Goal: Task Accomplishment & Management: Manage account settings

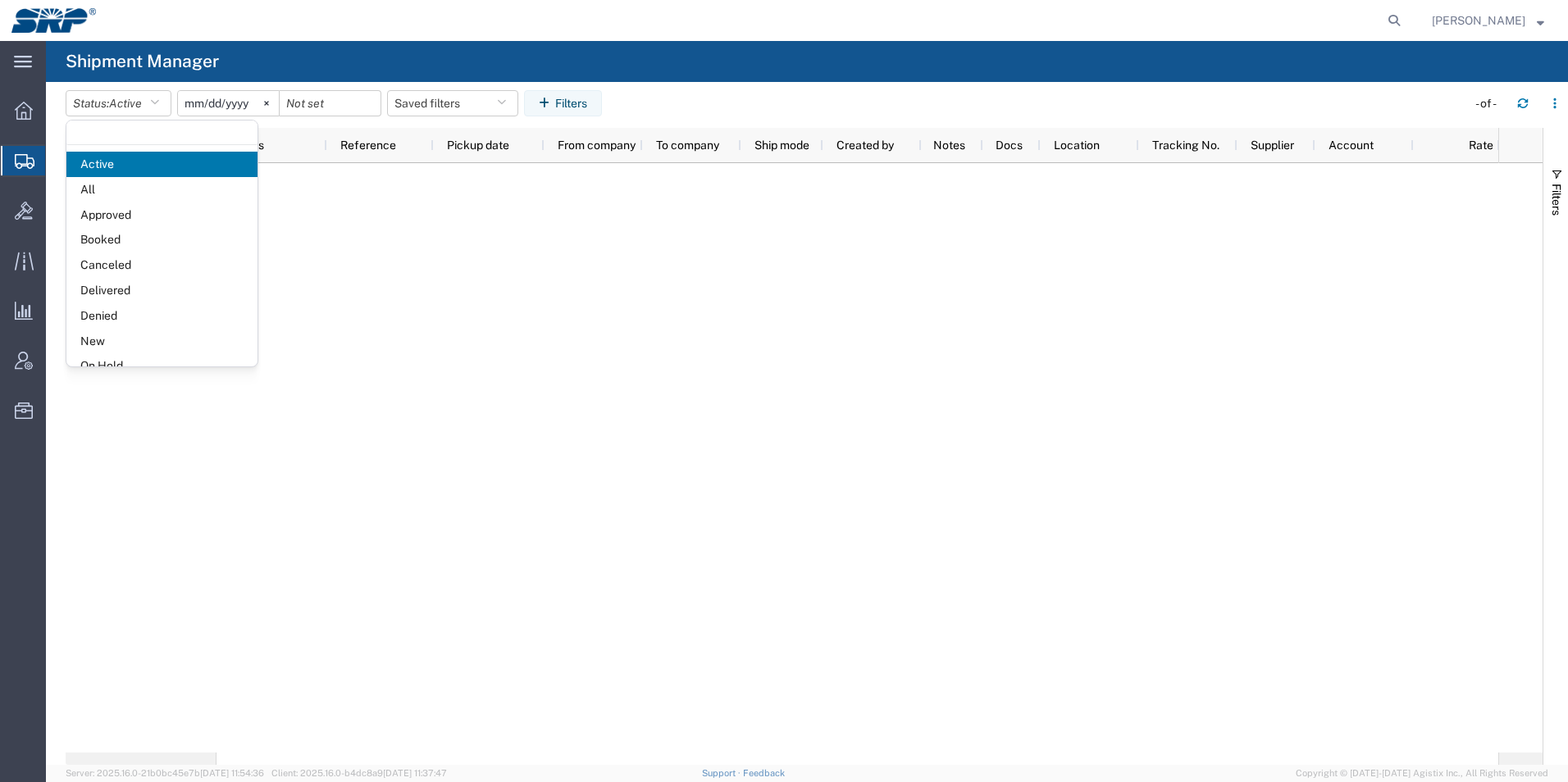
click at [94, 185] on span "All" at bounding box center [162, 190] width 191 height 25
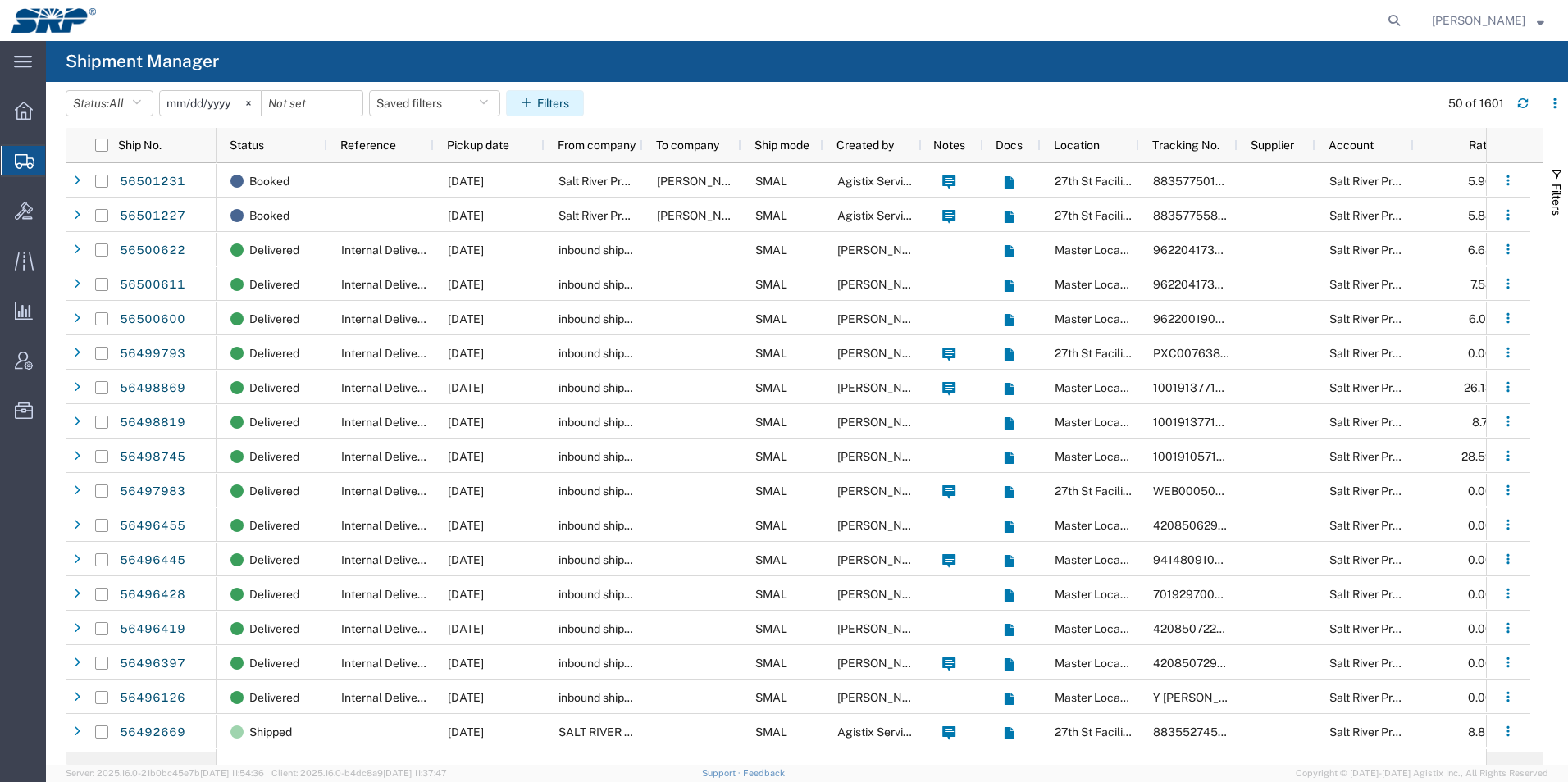
click at [556, 98] on button "Filters" at bounding box center [544, 103] width 77 height 26
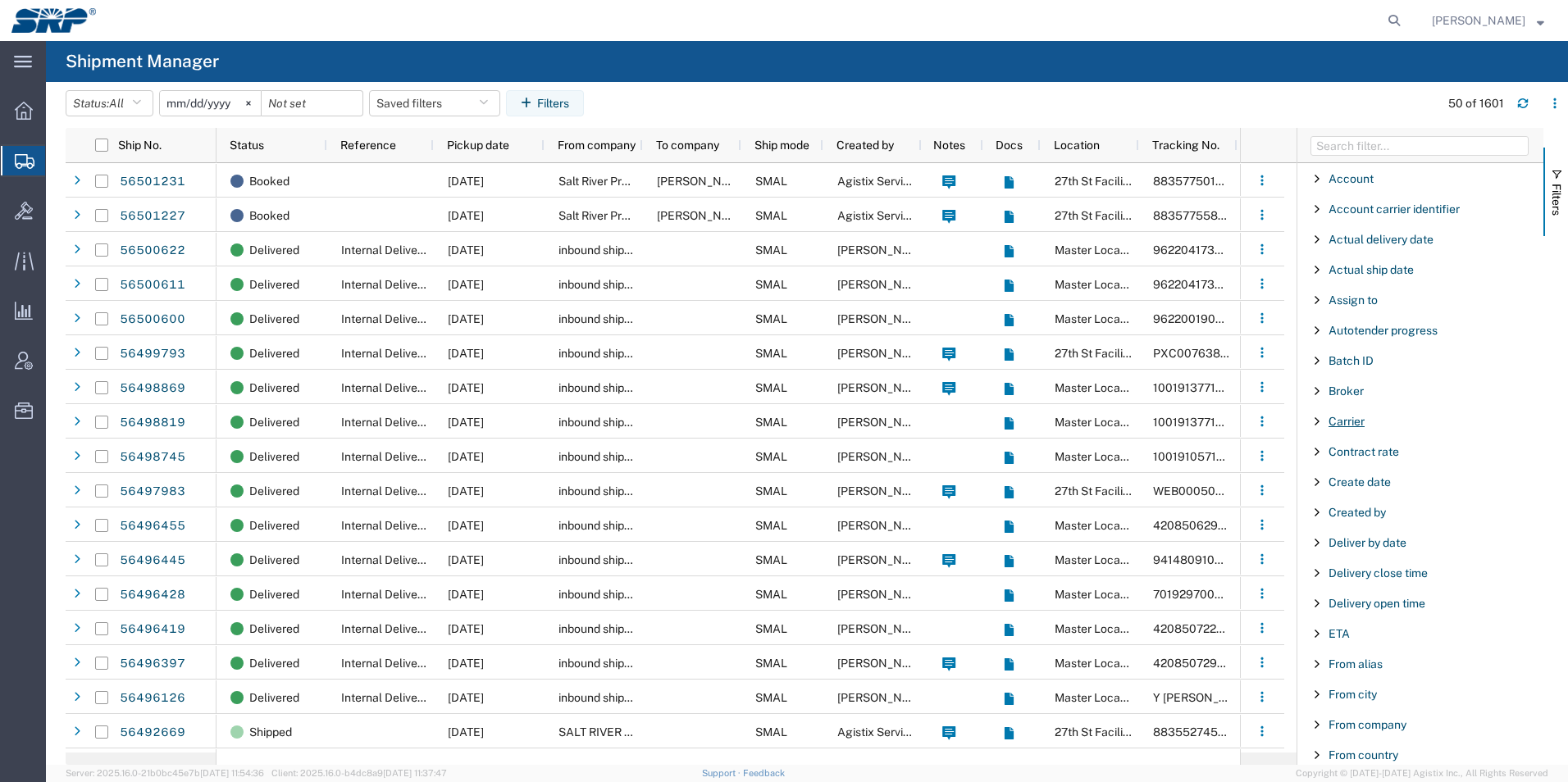
click at [1346, 418] on span "Carrier" at bounding box center [1347, 420] width 36 height 13
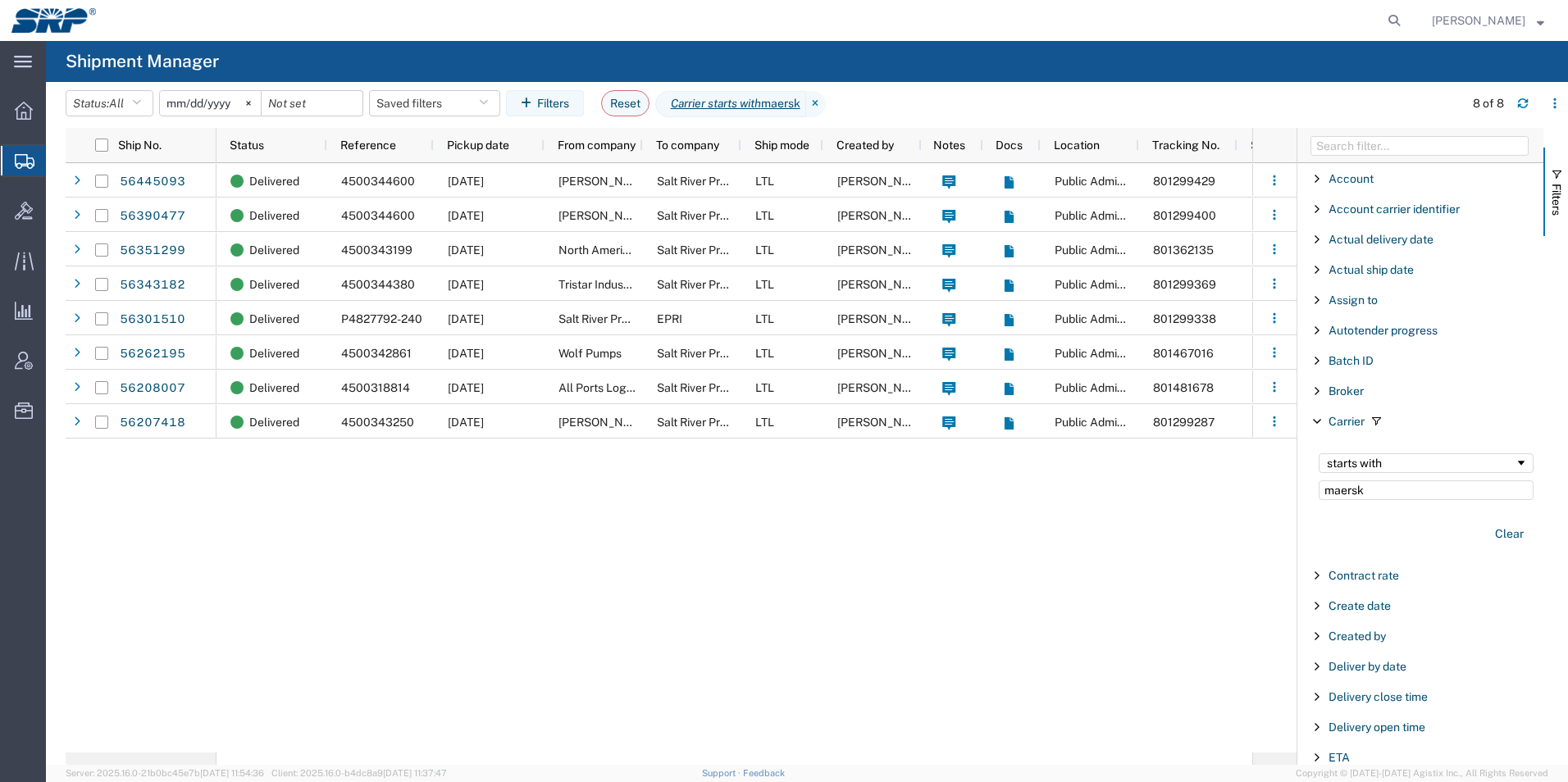
type input "maersk"
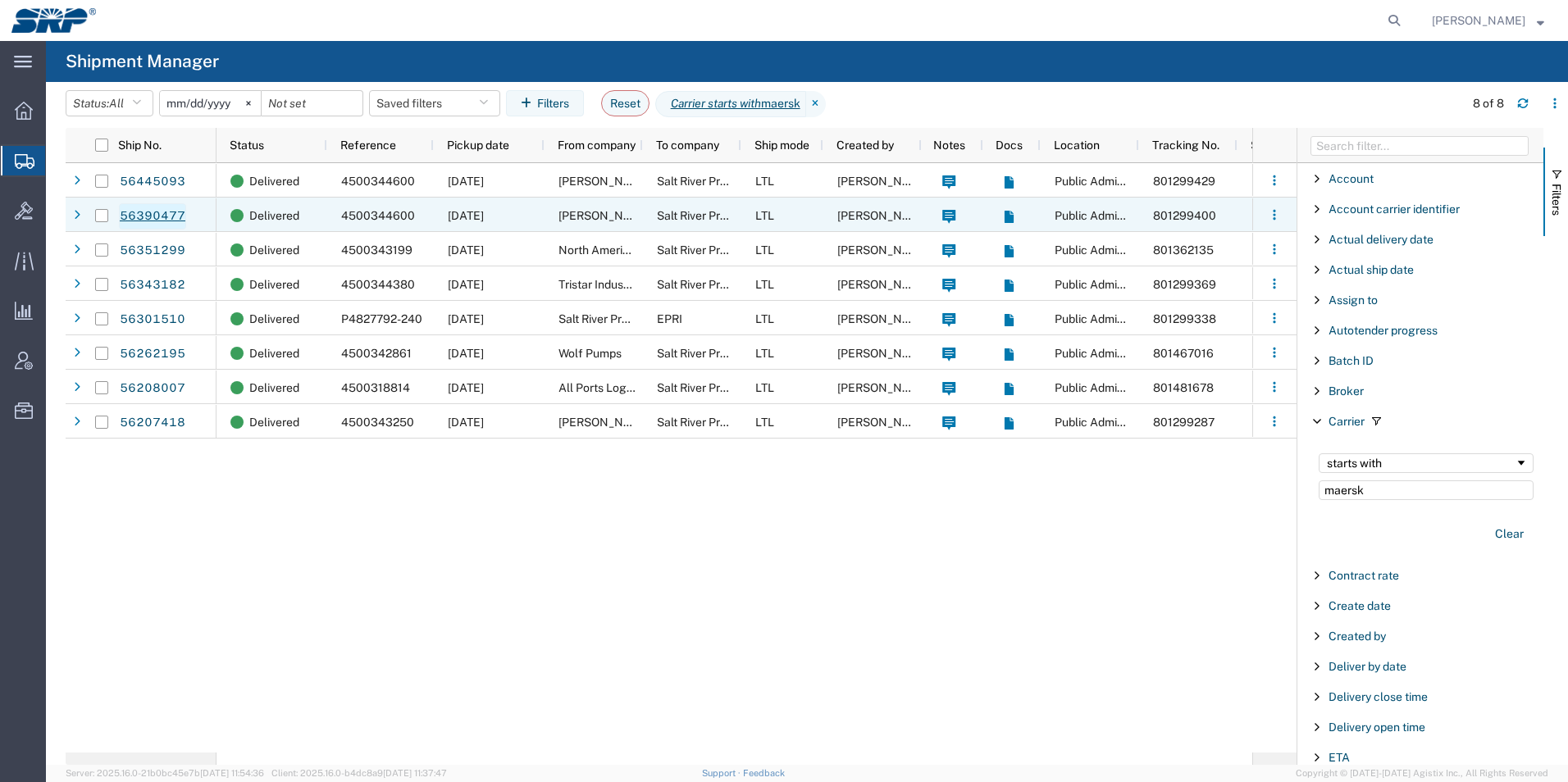
click at [136, 213] on link "56390477" at bounding box center [152, 217] width 68 height 26
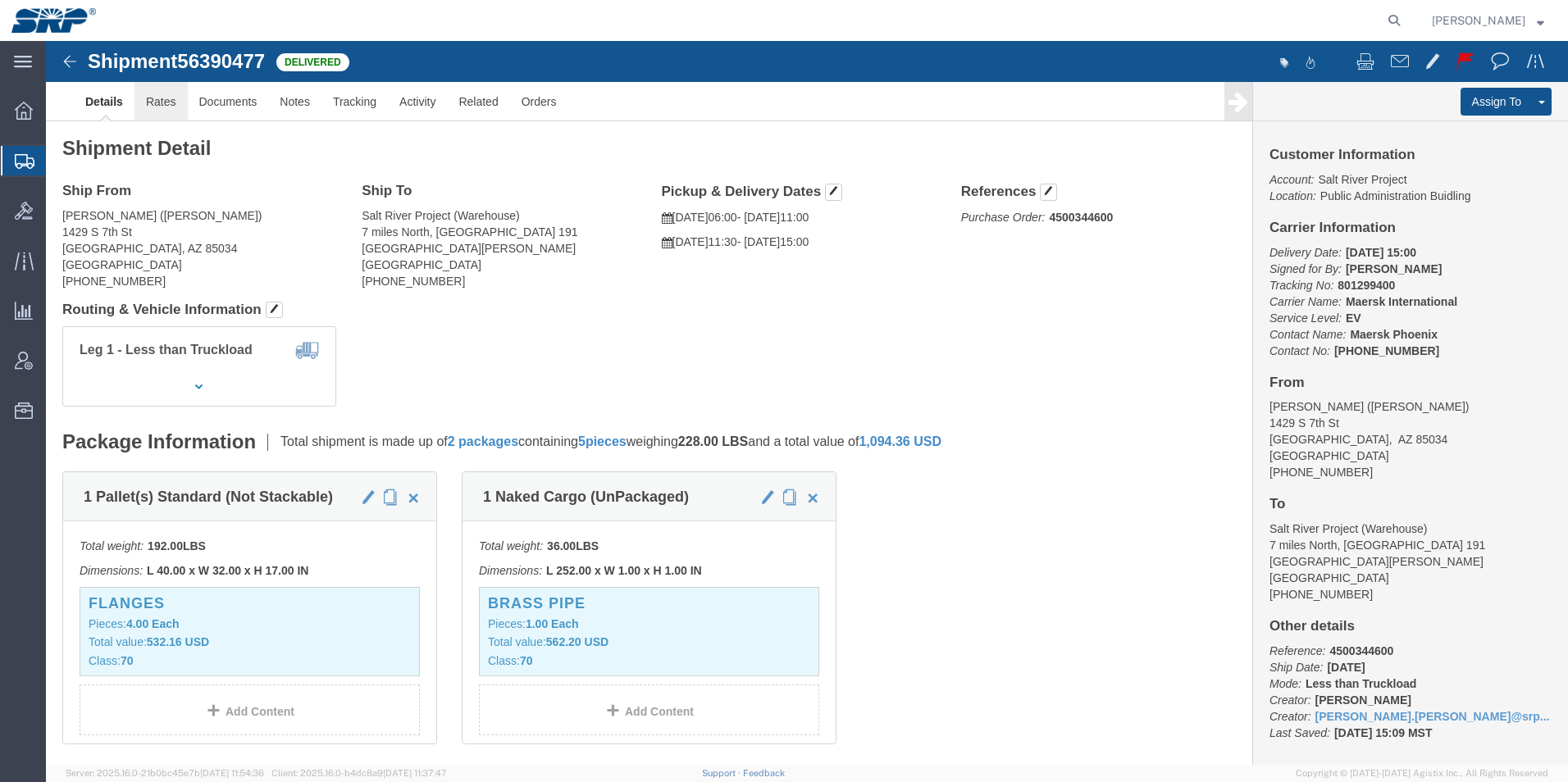
click link "Rates"
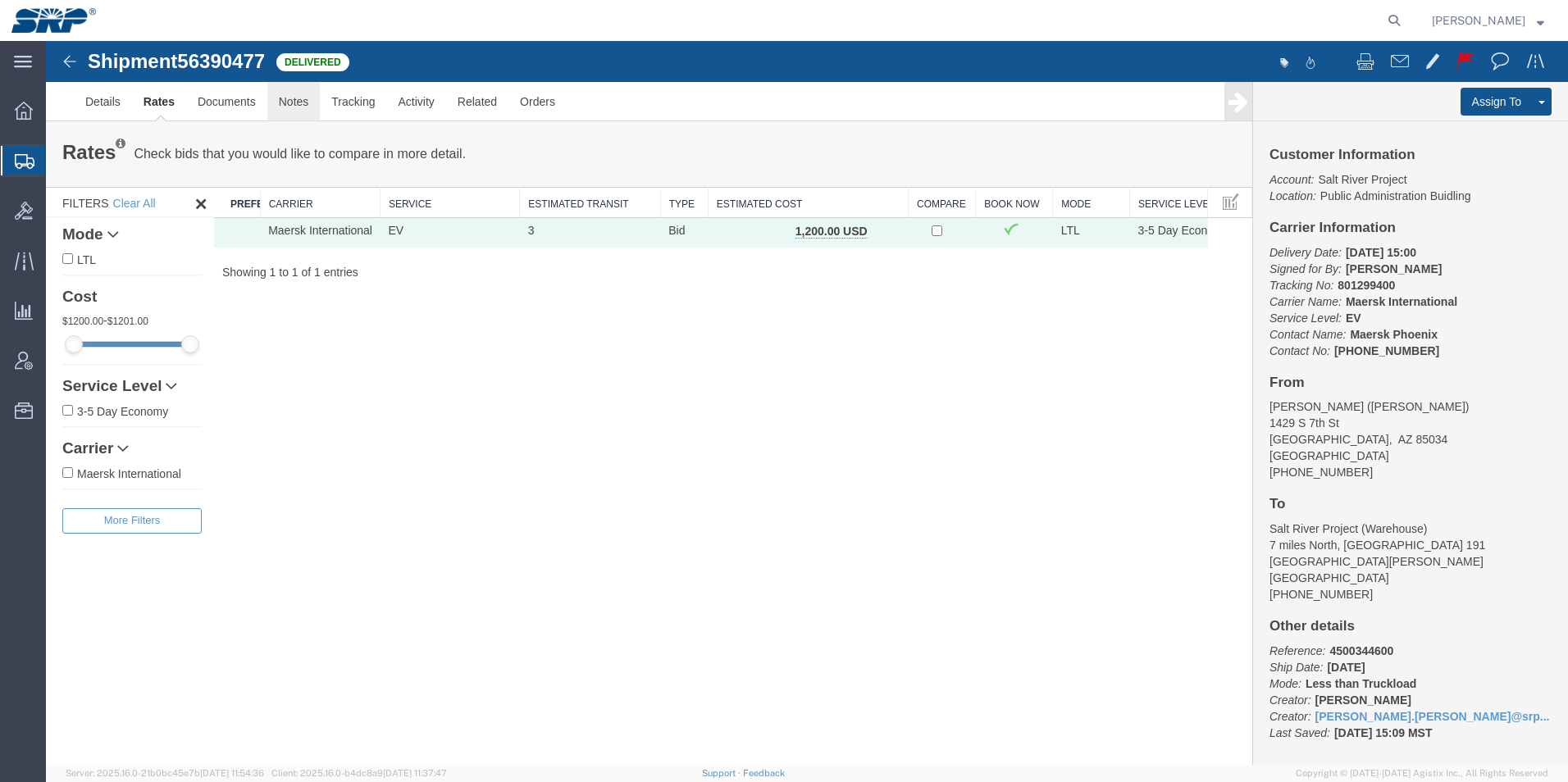
click at [290, 93] on link "Notes" at bounding box center [294, 102] width 53 height 39
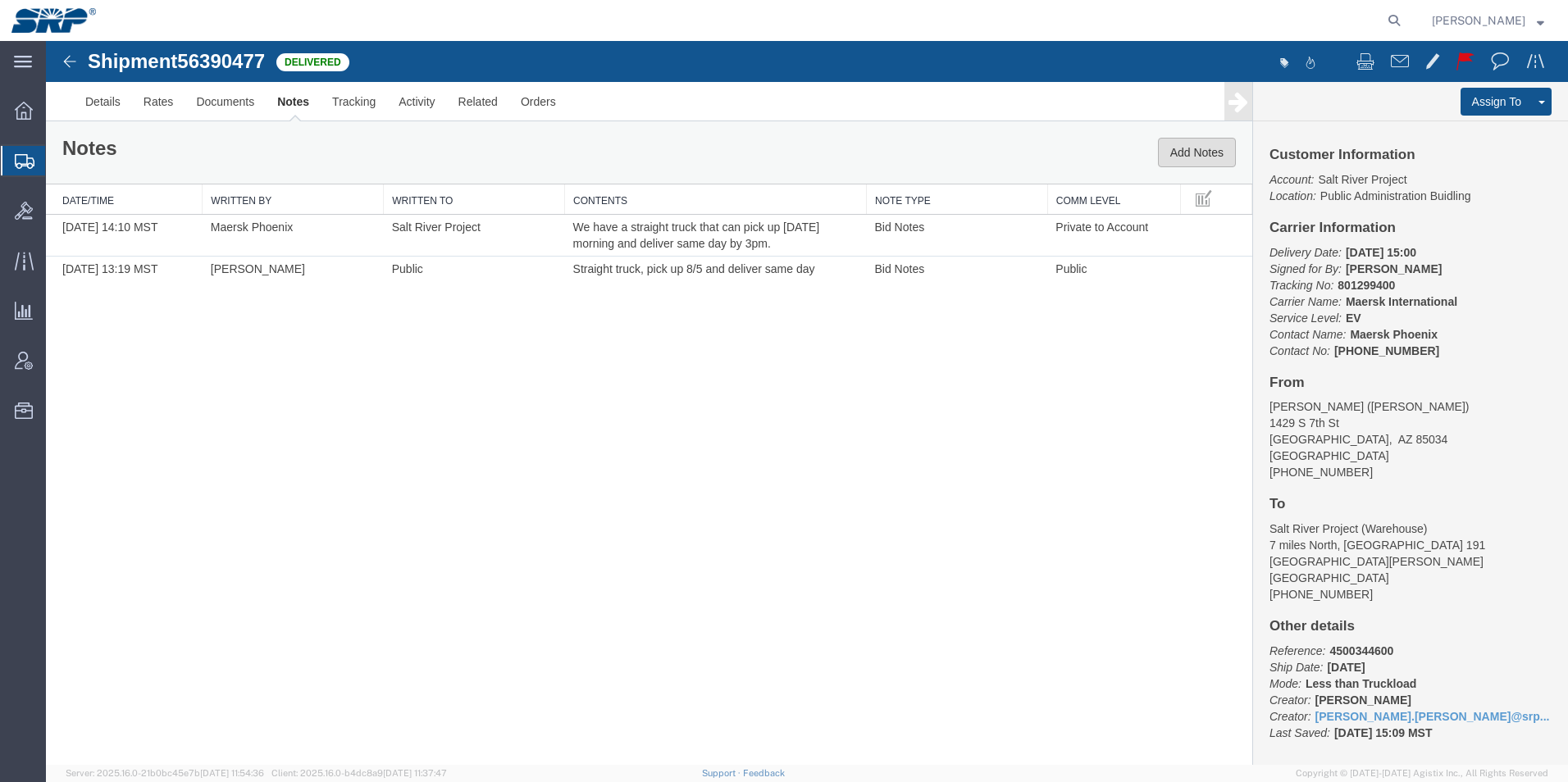
click at [1186, 153] on button "Add Notes" at bounding box center [1196, 153] width 77 height 29
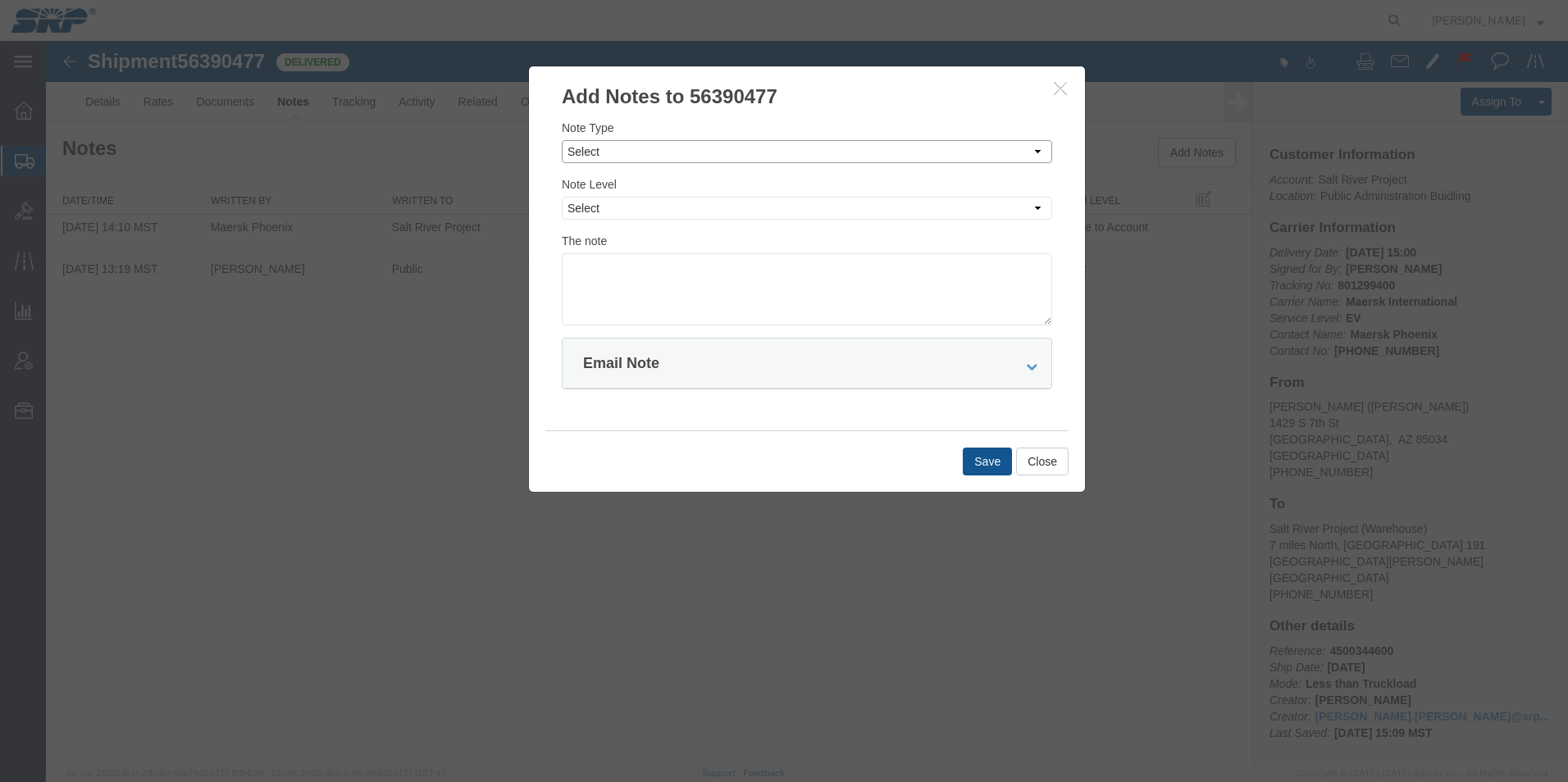
click at [592, 158] on select "Select Approval Bid Notes Carrier Change Notes Claim Notes Content Hazmat Notes…" at bounding box center [807, 151] width 490 height 23
select select "APPROVAL"
click at [562, 140] on select "Select Approval Bid Notes Carrier Change Notes Claim Notes Content Hazmat Notes…" at bounding box center [807, 151] width 490 height 23
click at [587, 207] on select "Select Private to Account Private to Vendor Public" at bounding box center [807, 208] width 490 height 23
select select "PRIVATE_TO_ACCOUNT"
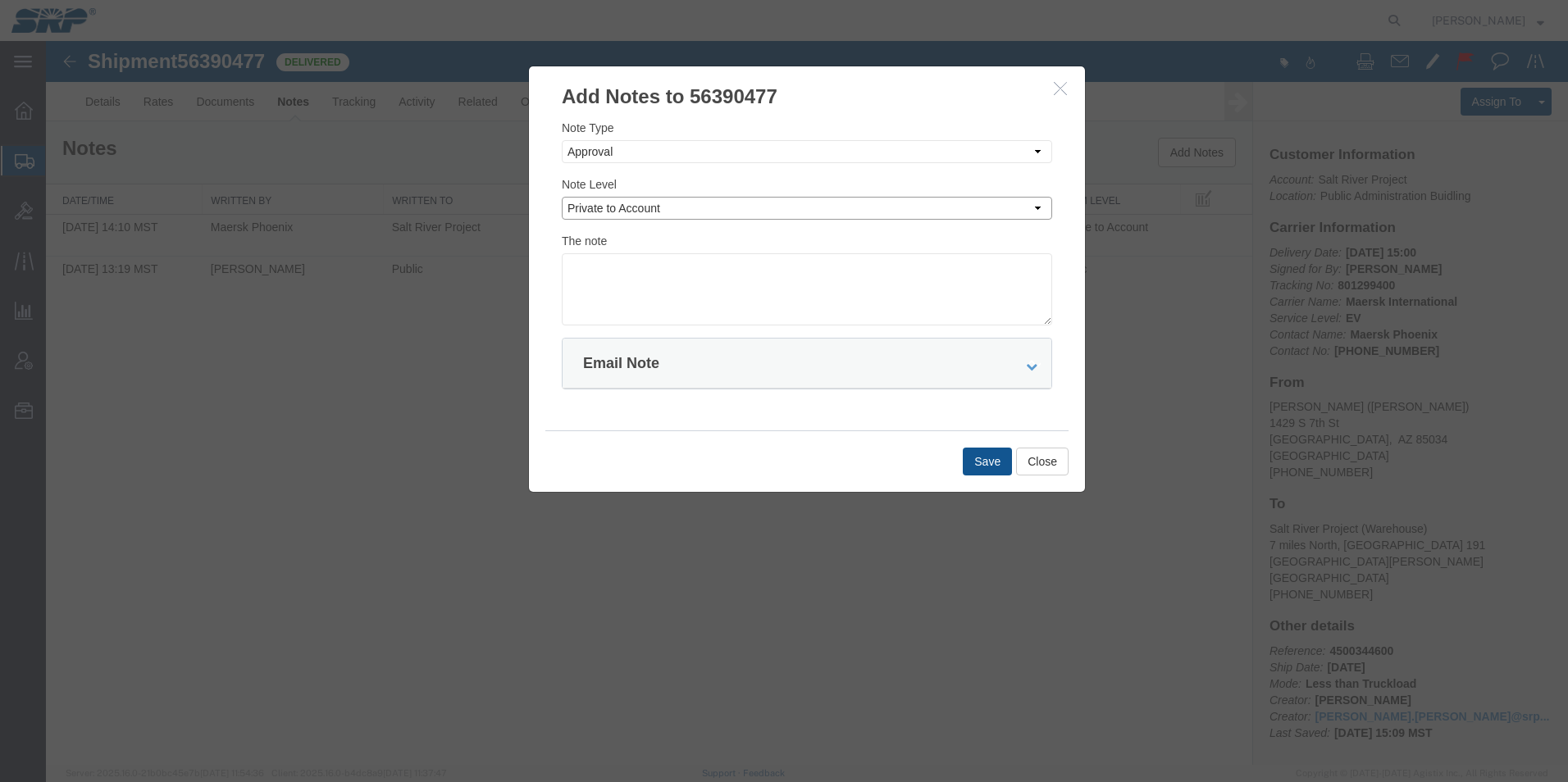
click at [562, 197] on select "Select Private to Account Private to Vendor Public" at bounding box center [807, 208] width 490 height 23
click at [595, 264] on textarea at bounding box center [807, 290] width 490 height 73
type textarea "801299400 $1200"
click at [995, 470] on button "Save" at bounding box center [987, 462] width 49 height 27
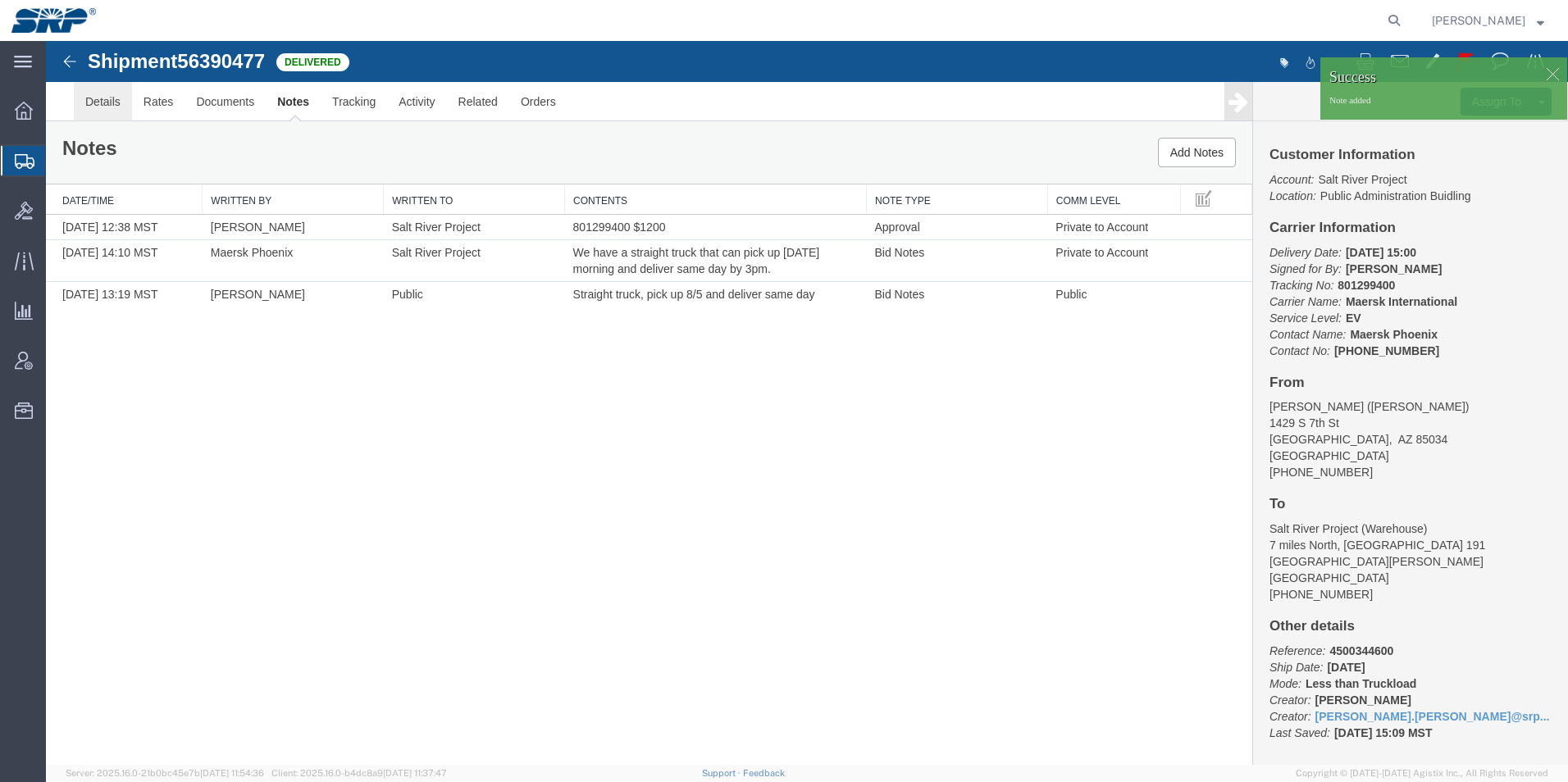
drag, startPoint x: 160, startPoint y: 148, endPoint x: 114, endPoint y: 107, distance: 61.6
click at [114, 107] on link "Details" at bounding box center [102, 102] width 58 height 39
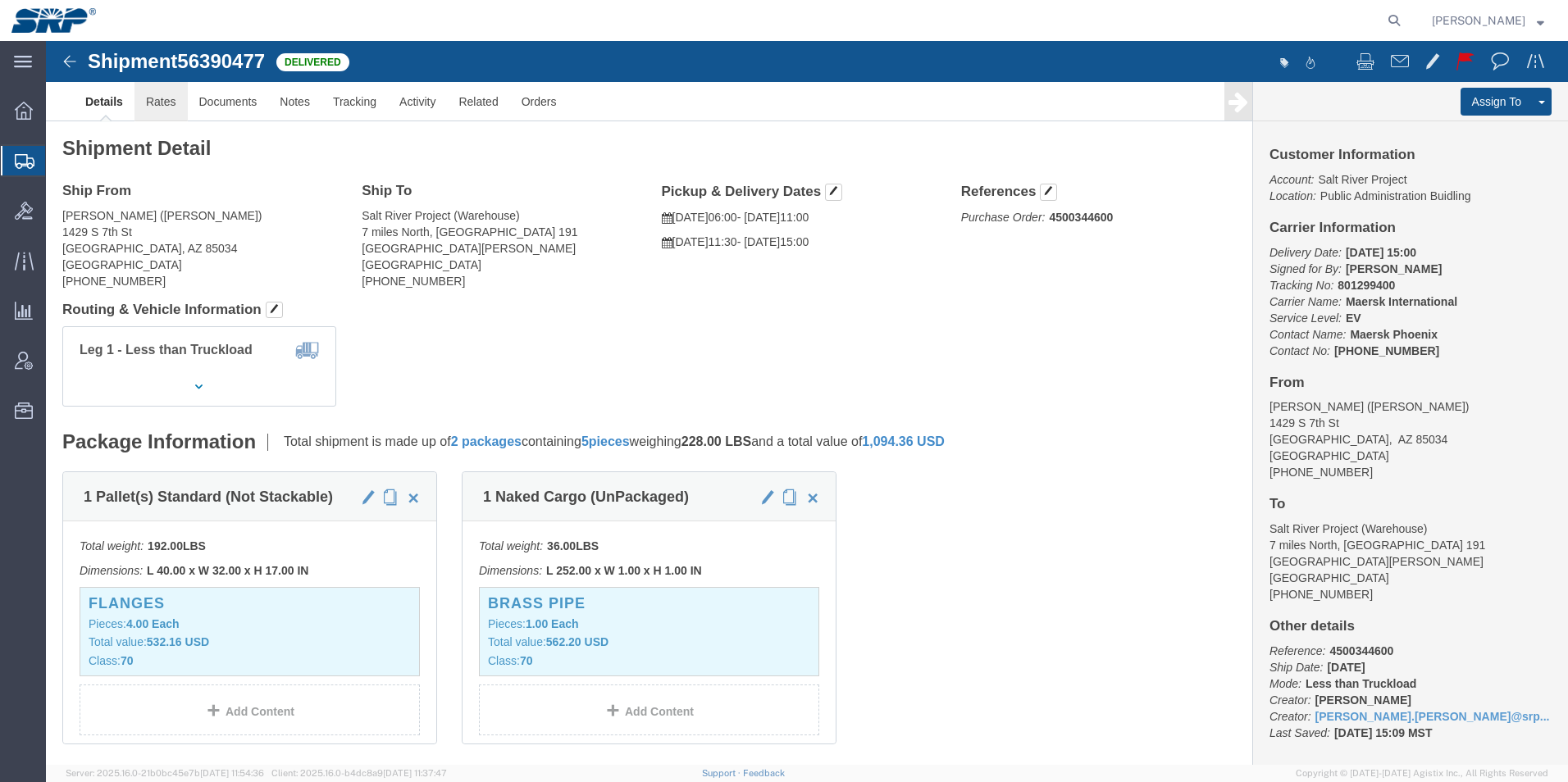
click link "Rates"
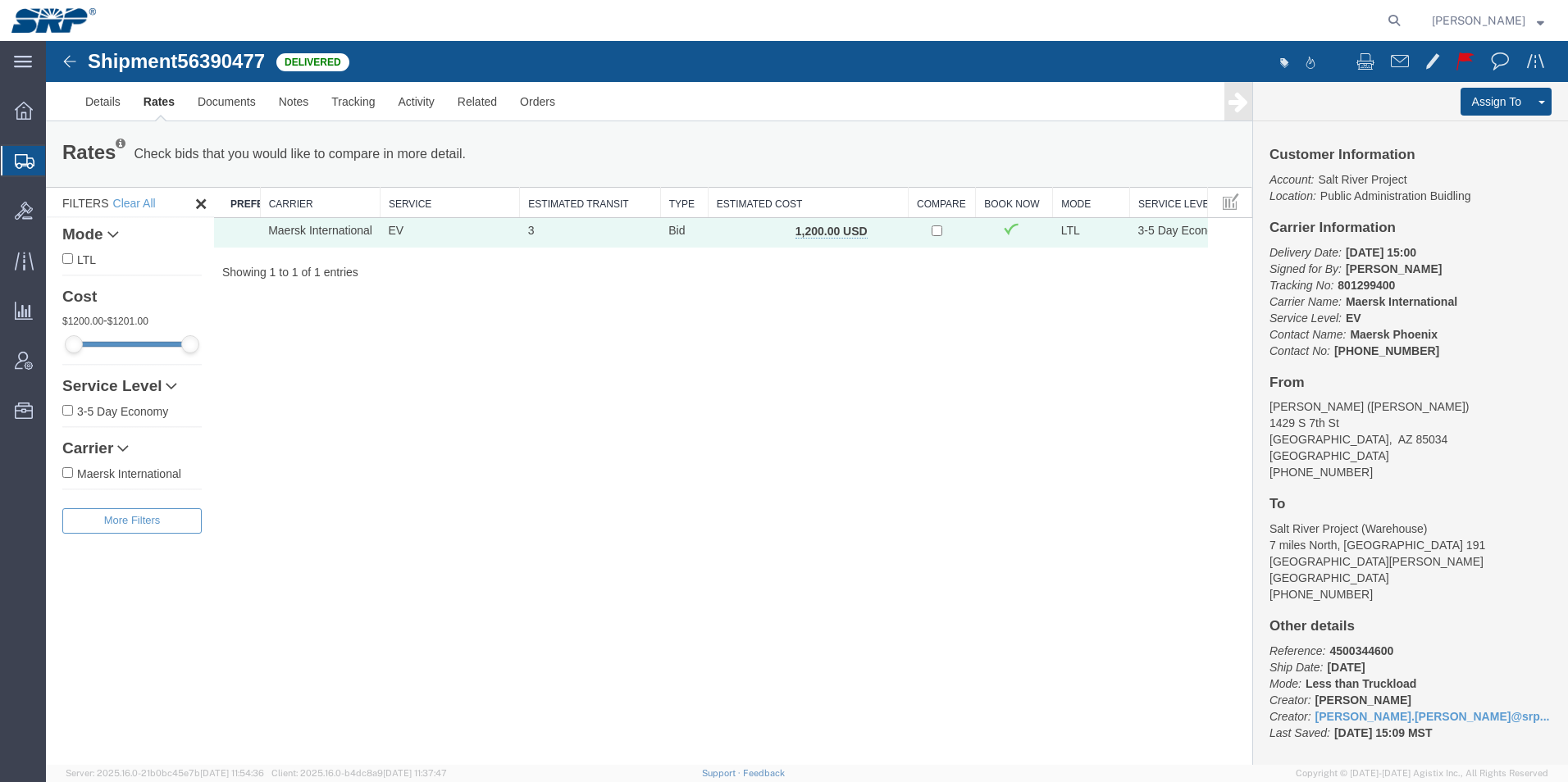
click at [18, 164] on icon at bounding box center [24, 161] width 20 height 15
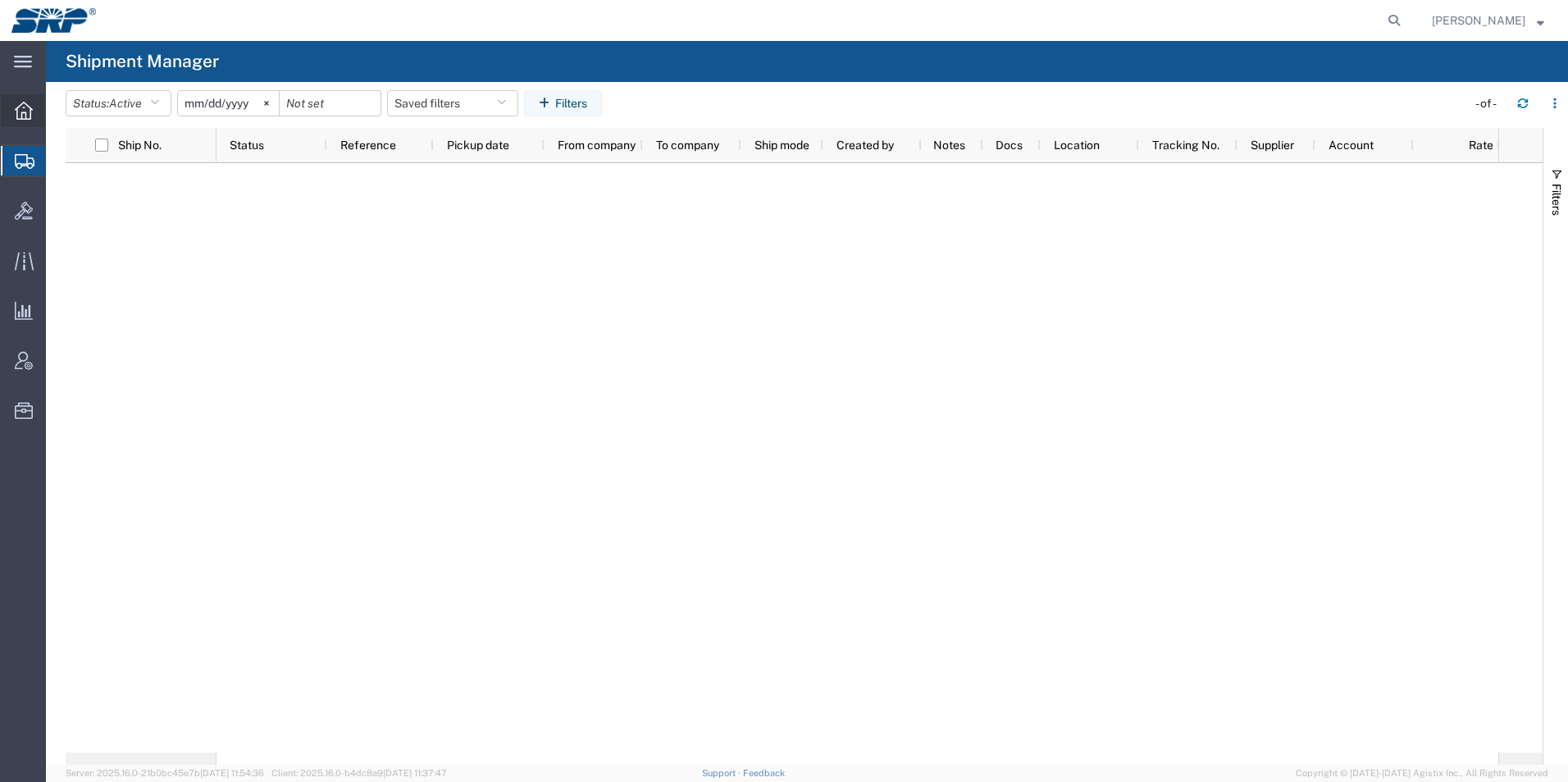
click at [18, 111] on icon at bounding box center [24, 111] width 18 height 18
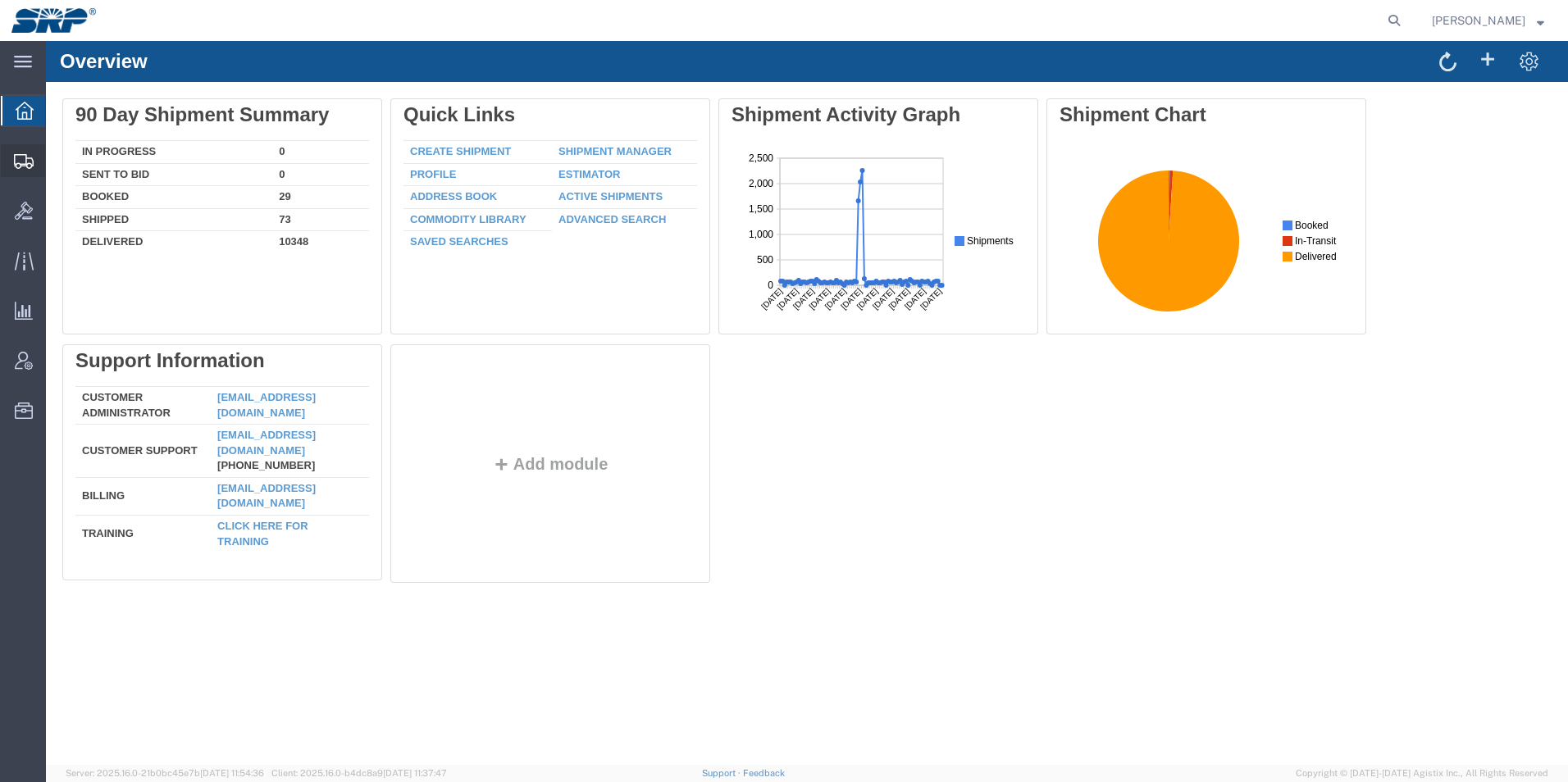
click at [11, 160] on div at bounding box center [24, 160] width 46 height 32
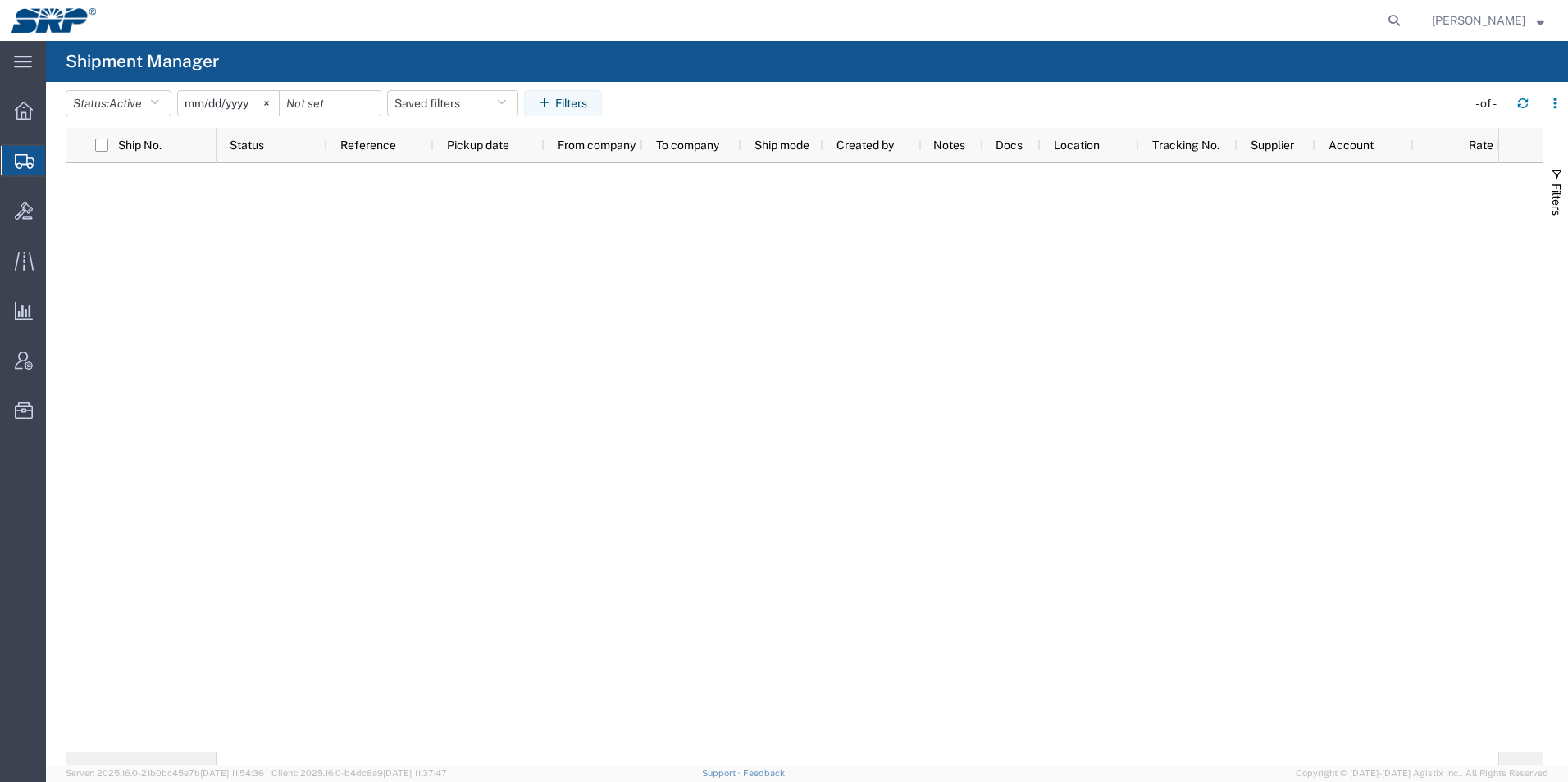
drag, startPoint x: 23, startPoint y: 116, endPoint x: 23, endPoint y: 128, distance: 12.0
click at [23, 116] on icon at bounding box center [24, 111] width 18 height 18
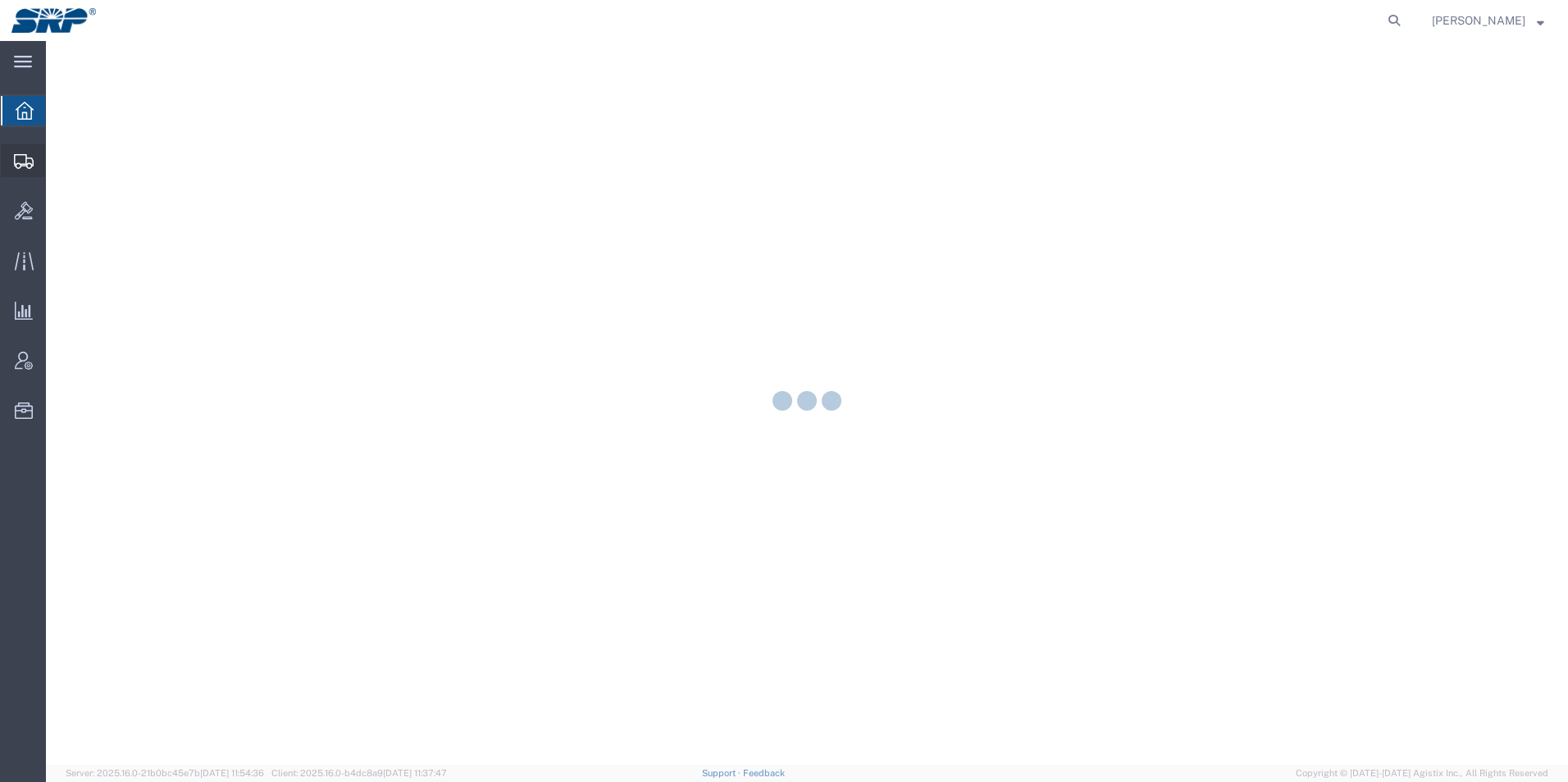
click at [20, 164] on icon at bounding box center [24, 161] width 20 height 15
